Goal: Navigation & Orientation: Go to known website

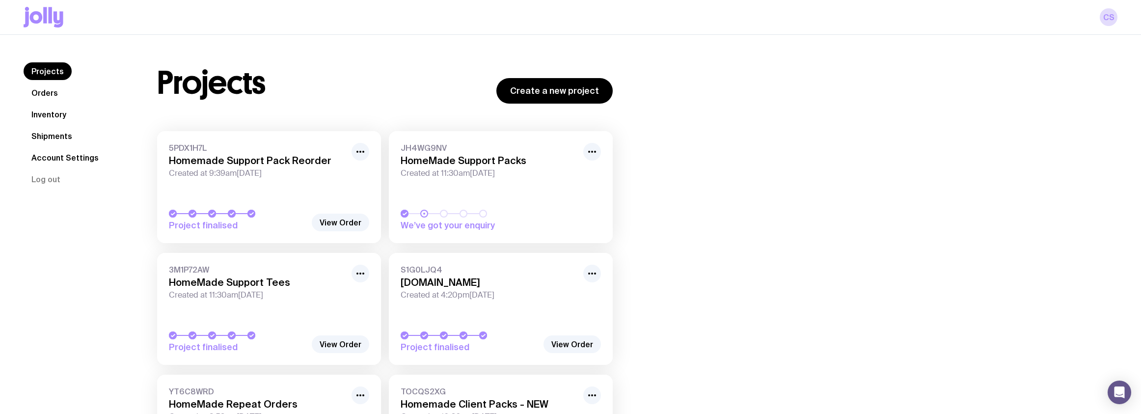
click at [51, 115] on link "Inventory" at bounding box center [49, 115] width 51 height 18
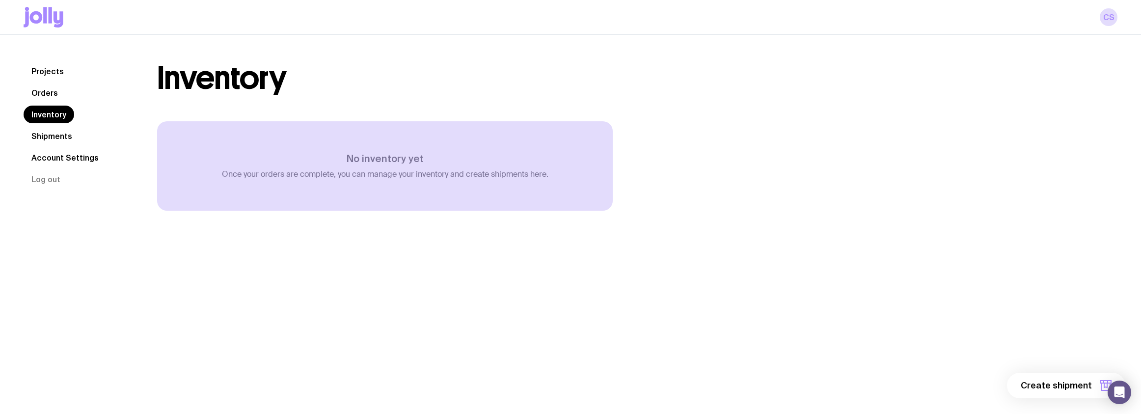
click at [41, 137] on link "Shipments" at bounding box center [52, 136] width 56 height 18
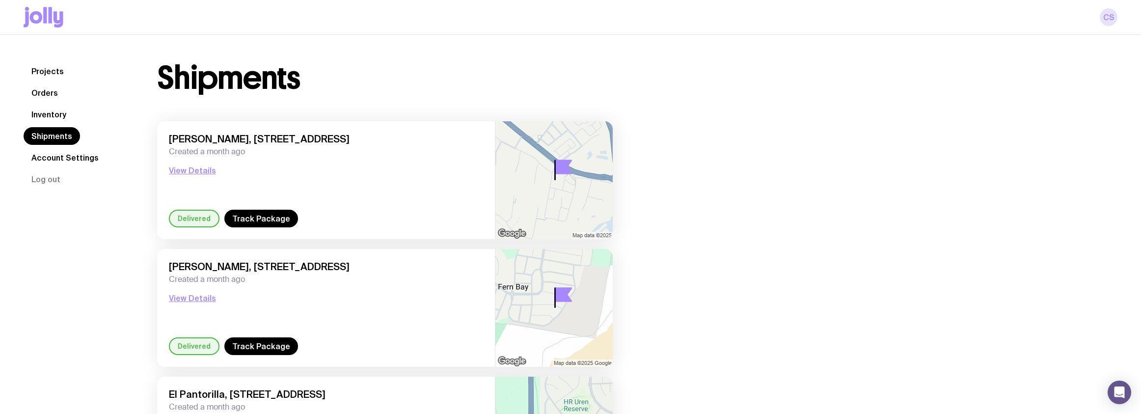
click at [1111, 18] on link "CS" at bounding box center [1109, 17] width 18 height 18
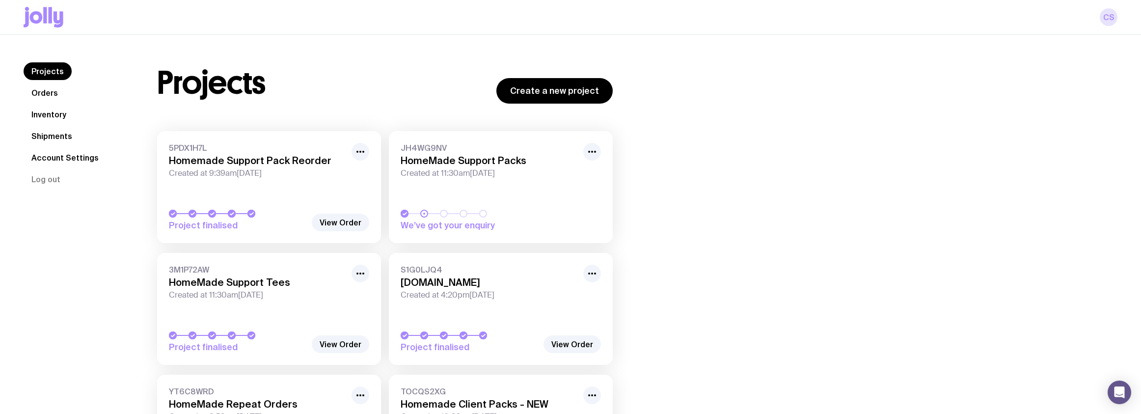
click at [1105, 16] on link "CS" at bounding box center [1109, 17] width 18 height 18
click at [43, 174] on button "Log out" at bounding box center [46, 179] width 45 height 18
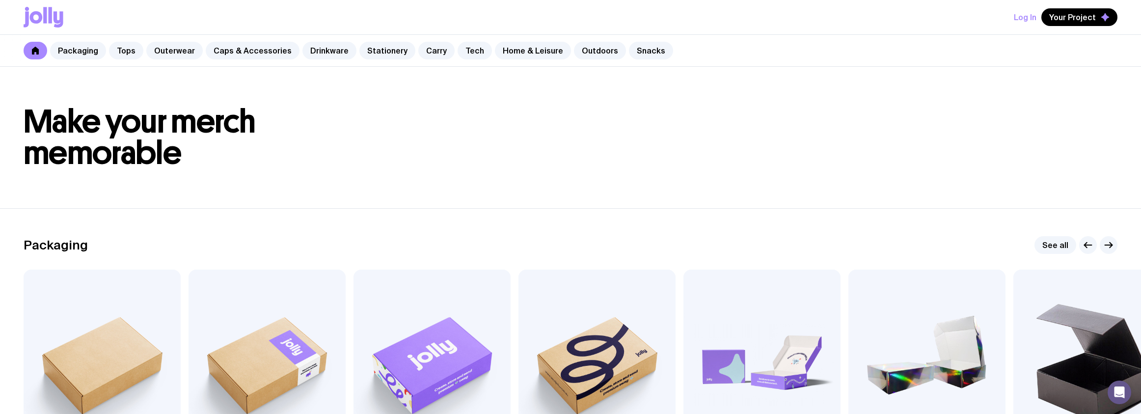
click at [1027, 20] on button "Log In" at bounding box center [1025, 17] width 23 height 18
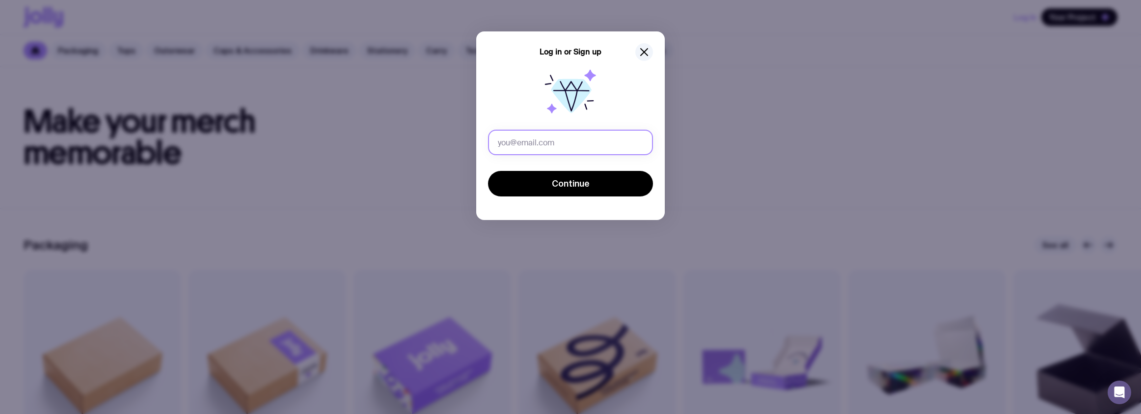
click at [545, 143] on input "text" at bounding box center [570, 143] width 165 height 26
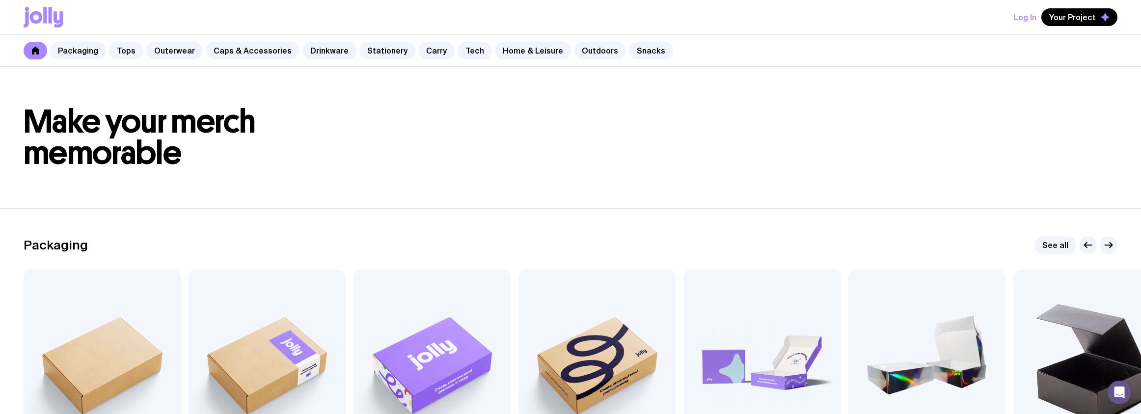
click at [1017, 18] on button "Log In" at bounding box center [1025, 17] width 23 height 18
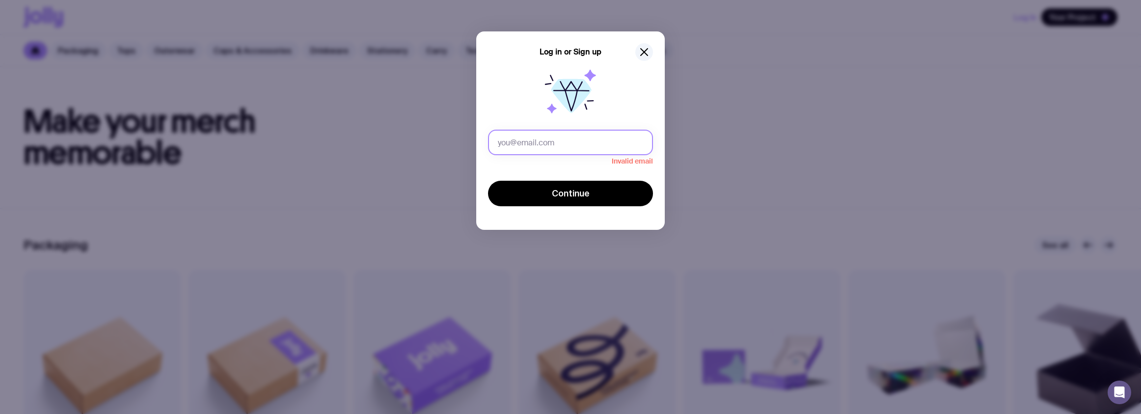
click at [566, 137] on input "text" at bounding box center [570, 143] width 165 height 26
paste input "[EMAIL_ADDRESS][DOMAIN_NAME]"
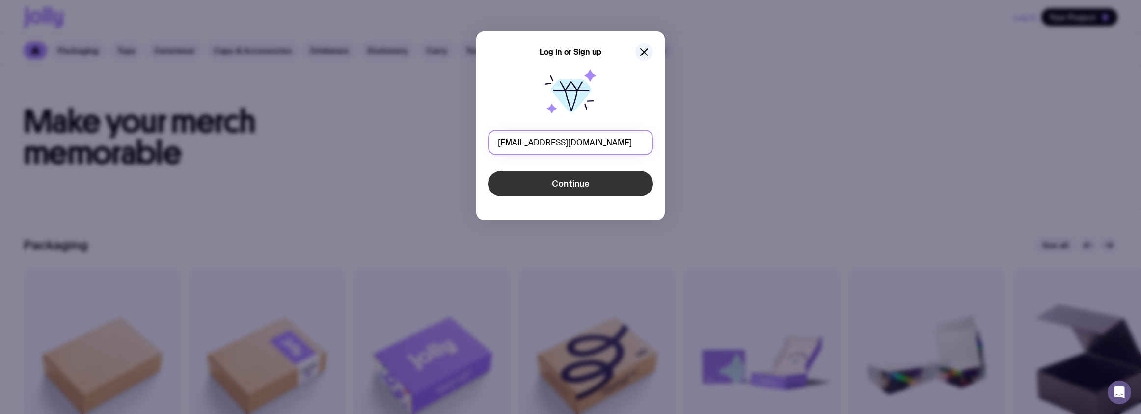
type input "[EMAIL_ADDRESS][DOMAIN_NAME]"
drag, startPoint x: 543, startPoint y: 179, endPoint x: 556, endPoint y: 176, distance: 13.1
click at [544, 179] on button "Continue" at bounding box center [570, 184] width 165 height 26
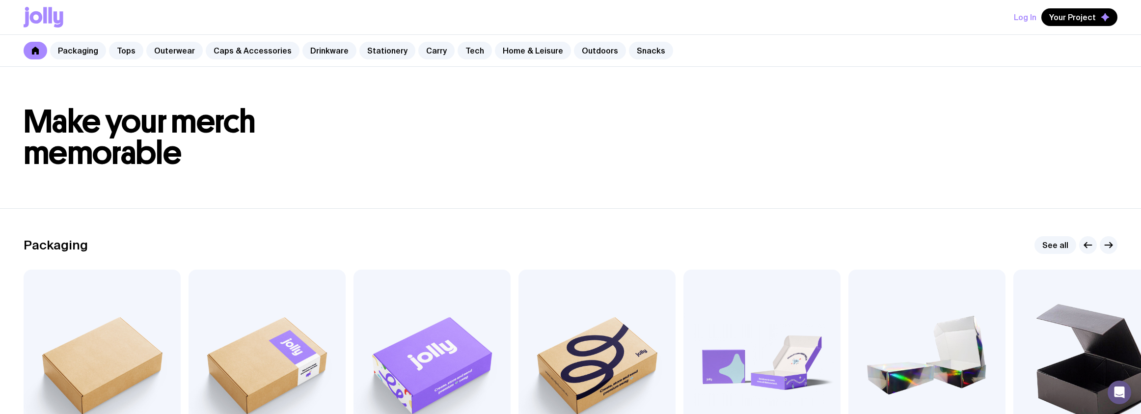
click at [1021, 27] on div "Log In Your Project" at bounding box center [571, 17] width 1094 height 34
click at [1022, 19] on button "Log In" at bounding box center [1025, 17] width 23 height 18
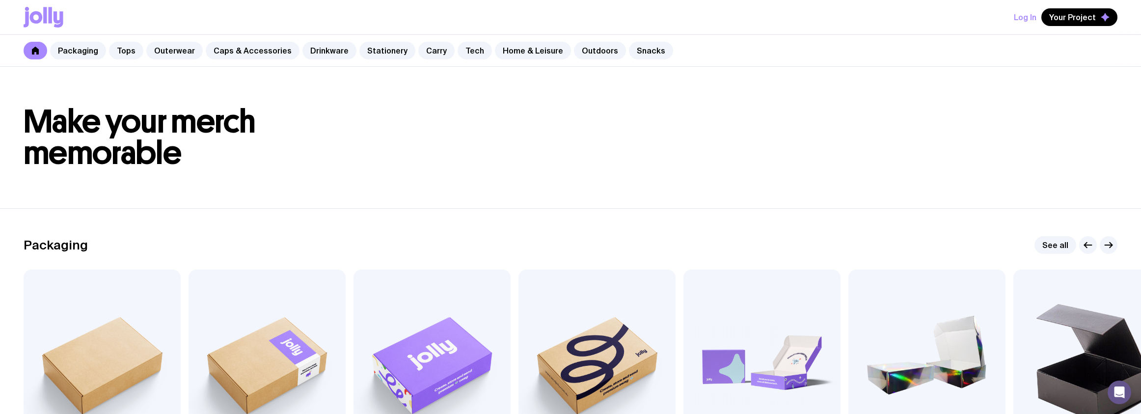
click at [1022, 10] on button "Log In" at bounding box center [1025, 17] width 23 height 18
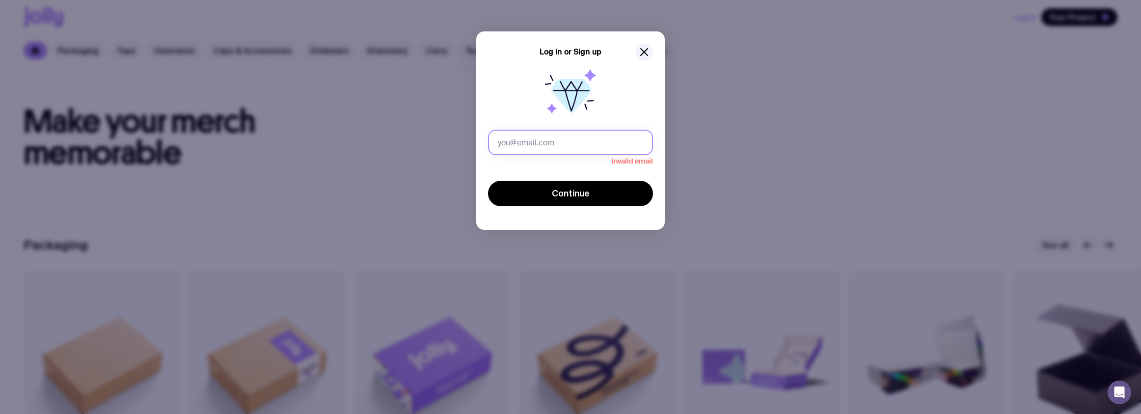
click at [576, 143] on input "text" at bounding box center [570, 143] width 165 height 26
paste input "[EMAIL_ADDRESS][DOMAIN_NAME]"
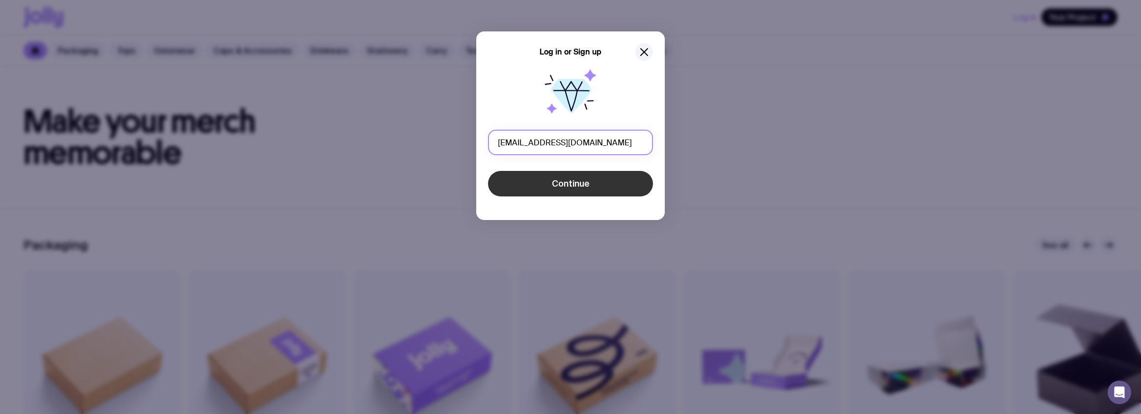
type input "[EMAIL_ADDRESS][DOMAIN_NAME]"
drag, startPoint x: 583, startPoint y: 175, endPoint x: 675, endPoint y: 135, distance: 100.0
click at [583, 176] on button "Continue" at bounding box center [570, 184] width 165 height 26
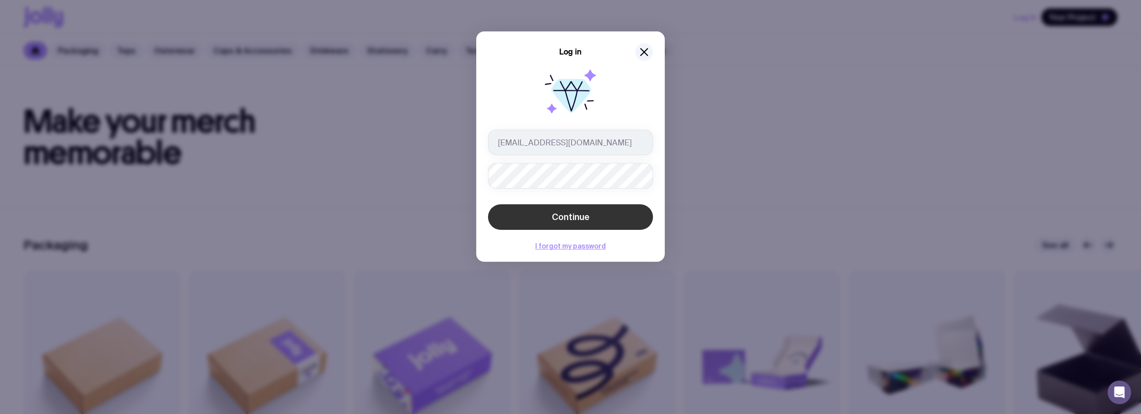
click at [591, 219] on button "Continue" at bounding box center [570, 217] width 165 height 26
